Goal: Task Accomplishment & Management: Complete application form

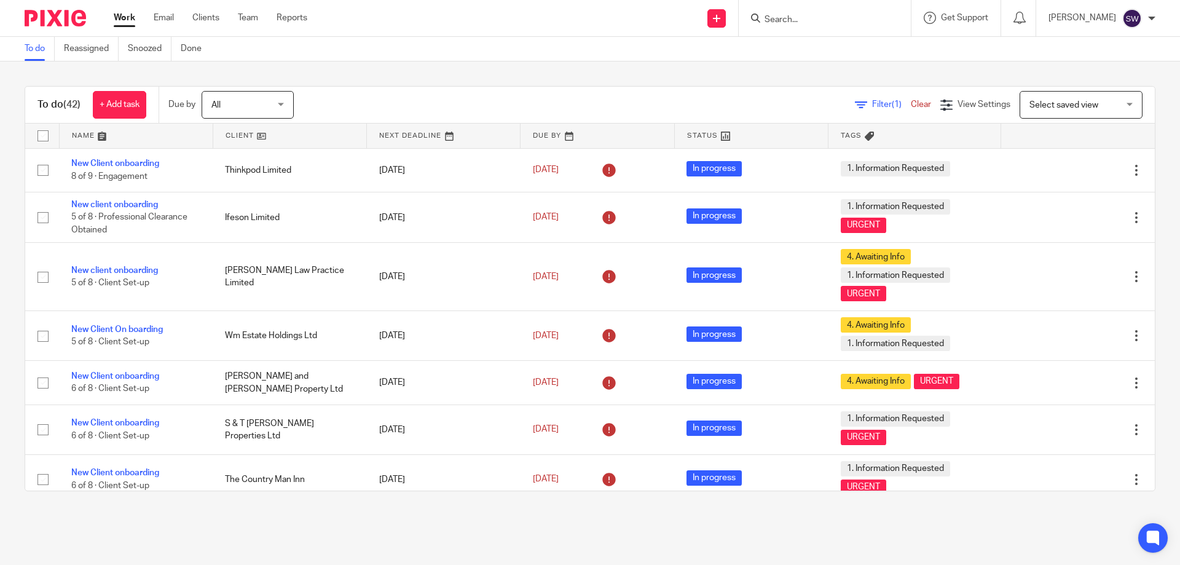
click at [802, 12] on form at bounding box center [828, 17] width 131 height 15
click at [804, 18] on input "Search" at bounding box center [818, 20] width 111 height 11
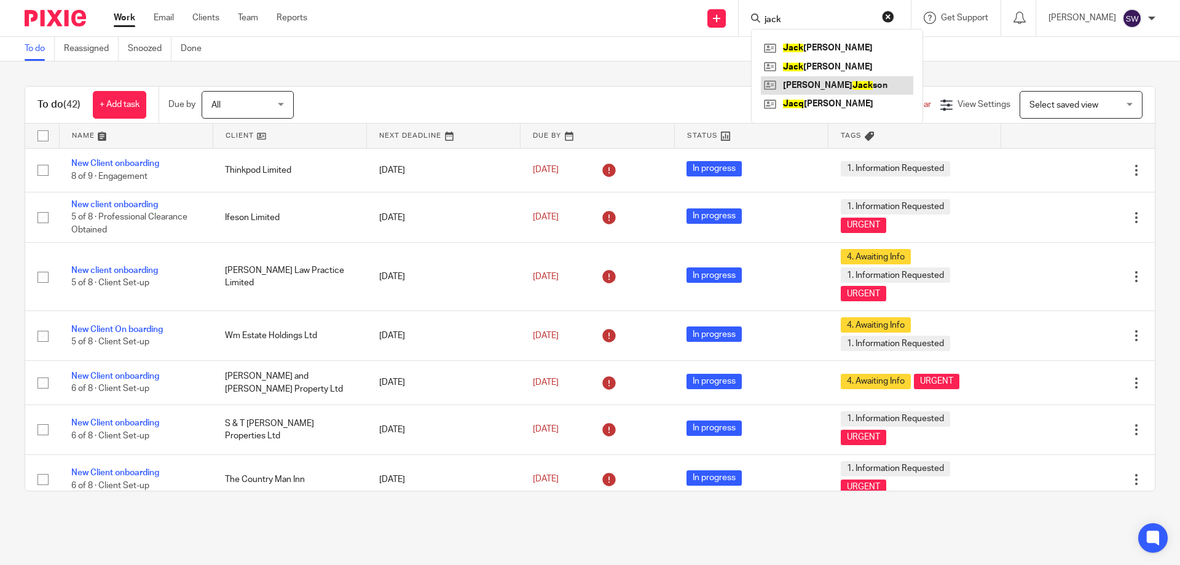
type input "jack"
click at [846, 88] on link at bounding box center [837, 85] width 152 height 18
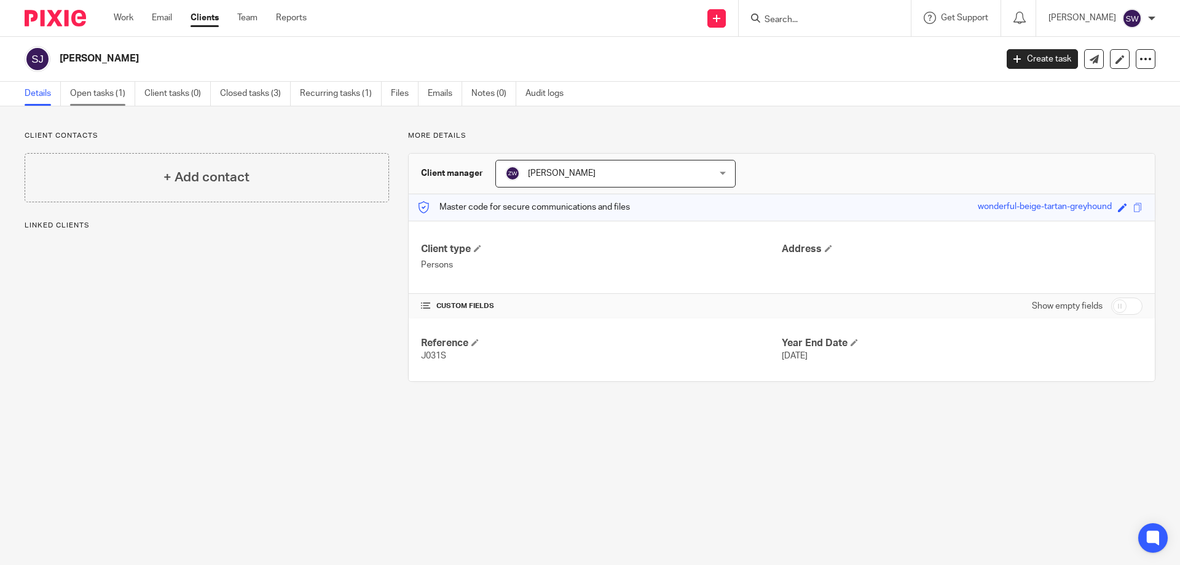
drag, startPoint x: 99, startPoint y: 95, endPoint x: 108, endPoint y: 102, distance: 11.8
click at [99, 94] on link "Open tasks (1)" at bounding box center [102, 94] width 65 height 24
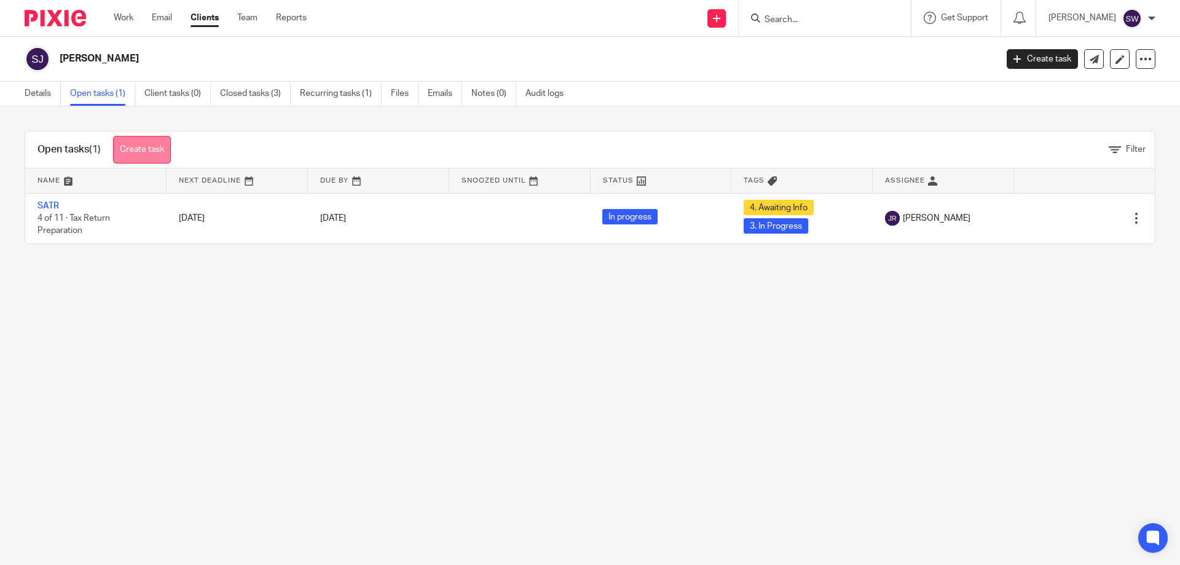
click at [135, 149] on link "Create task" at bounding box center [142, 150] width 58 height 28
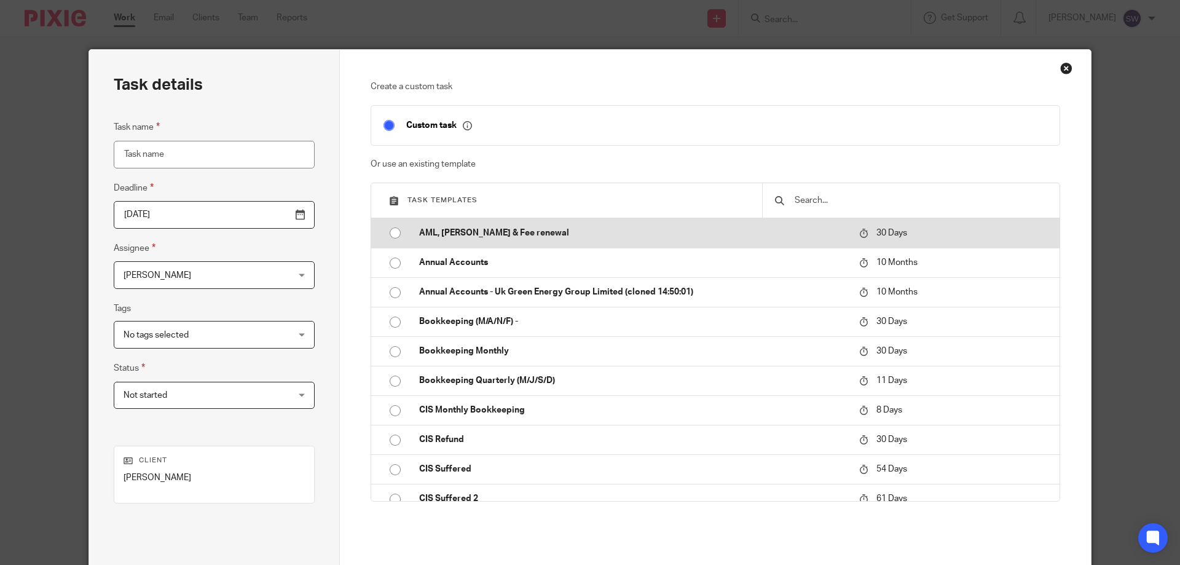
drag, startPoint x: 393, startPoint y: 229, endPoint x: 412, endPoint y: 245, distance: 24.9
click at [393, 229] on input "radio" at bounding box center [394, 232] width 23 height 23
type input "2025-10-15"
type input "AML, [PERSON_NAME] & Fee renewal"
checkbox input "false"
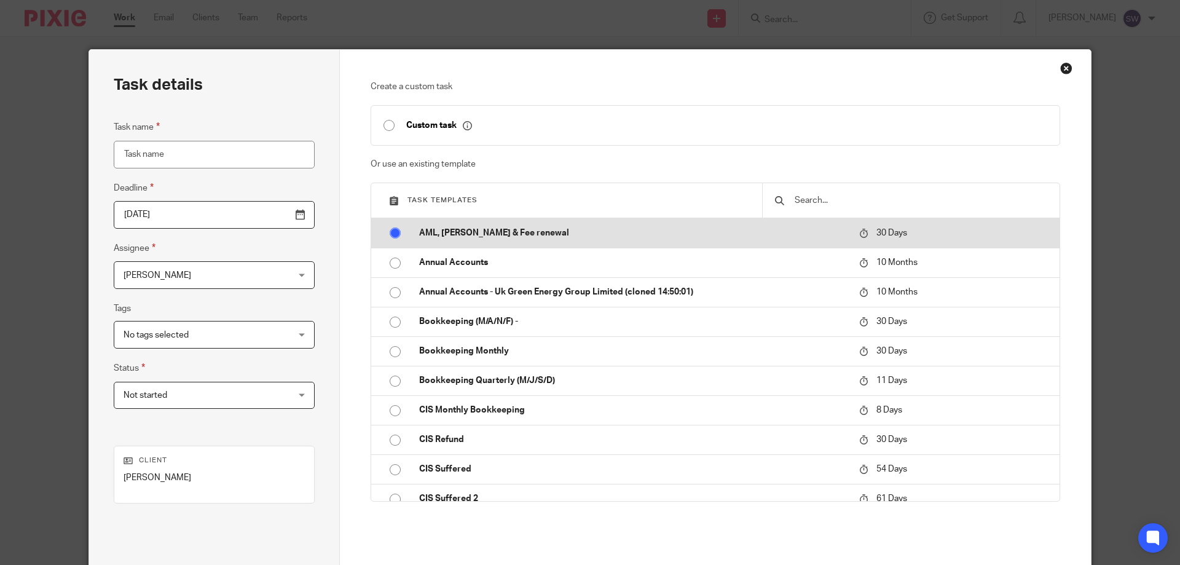
radio input "false"
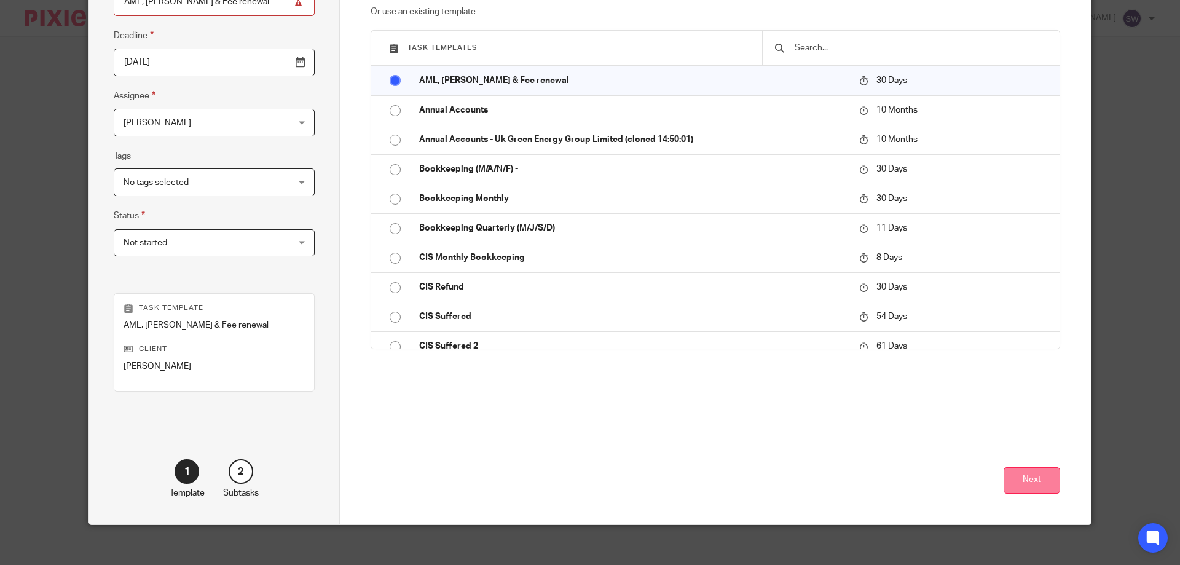
scroll to position [162, 0]
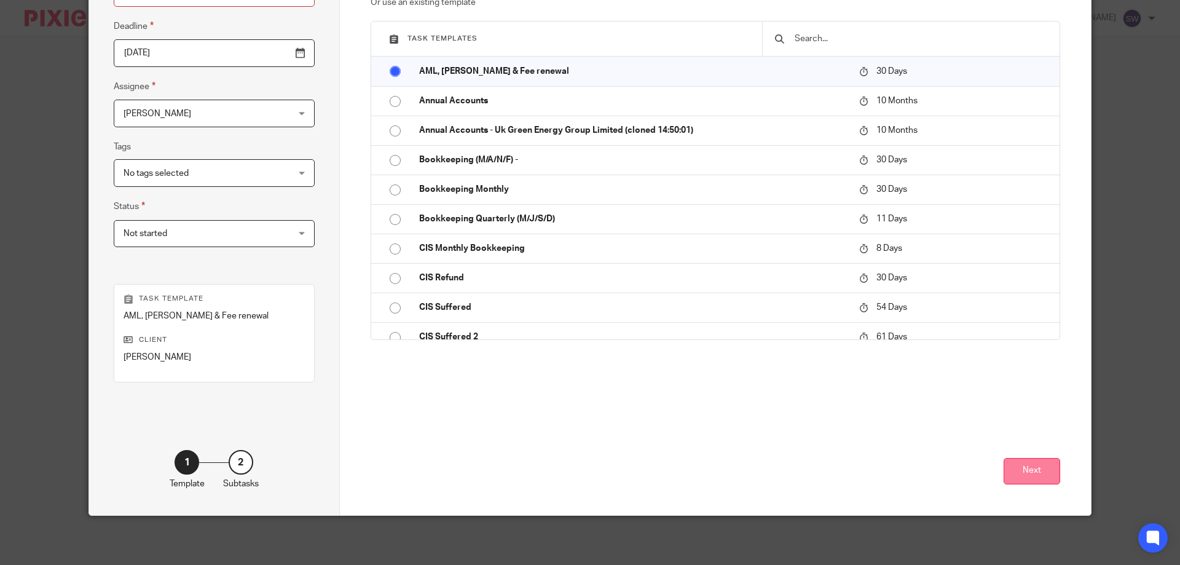
click at [1029, 471] on button "Next" at bounding box center [1031, 471] width 57 height 26
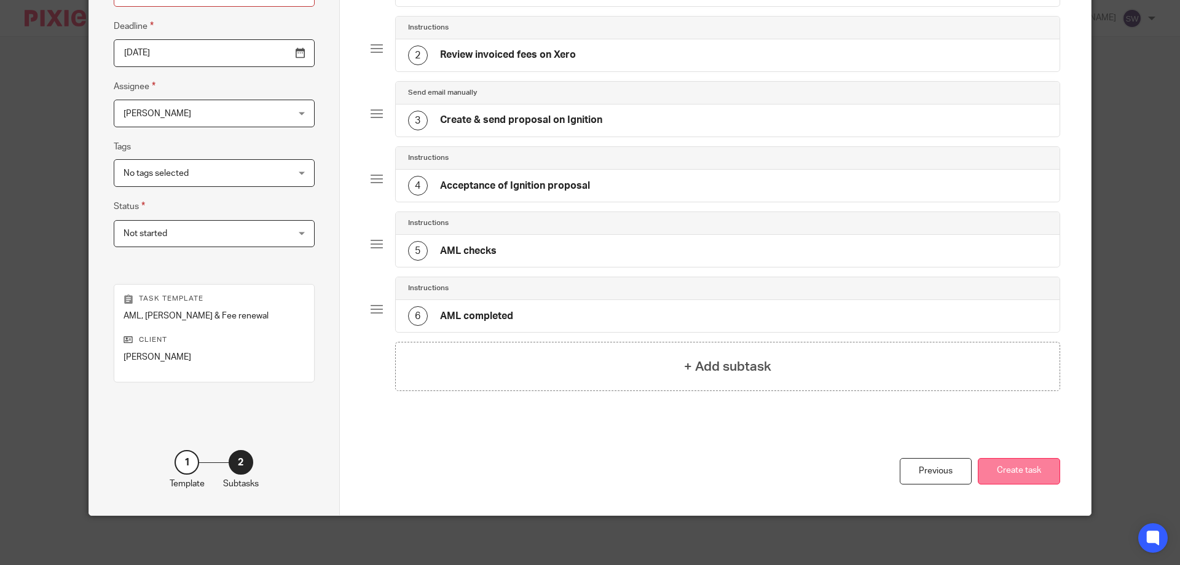
click at [1032, 472] on button "Create task" at bounding box center [1019, 471] width 82 height 26
